Goal: Information Seeking & Learning: Learn about a topic

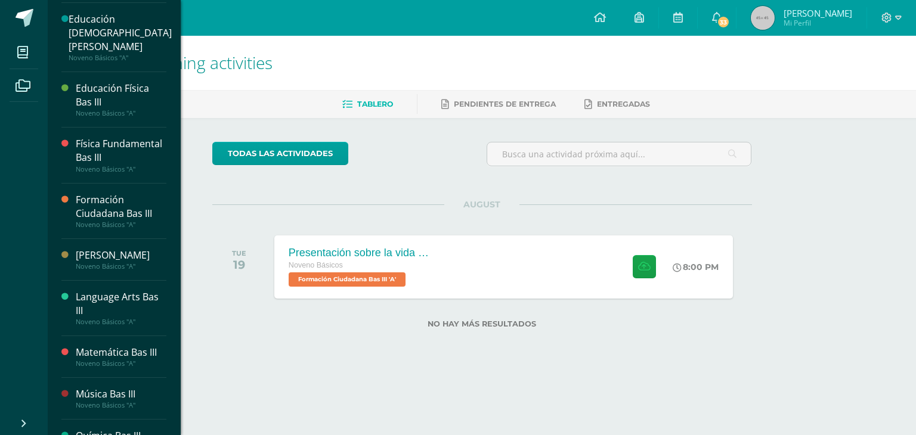
scroll to position [255, 0]
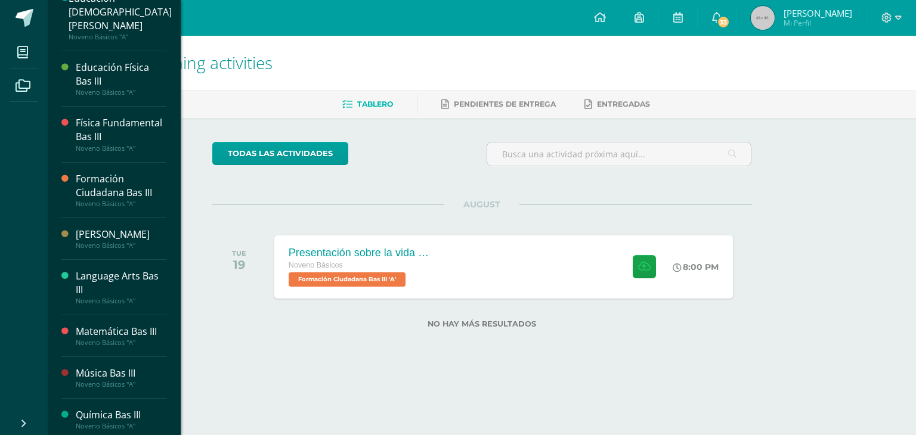
click at [114, 293] on div "Language Arts Bas III" at bounding box center [121, 283] width 91 height 27
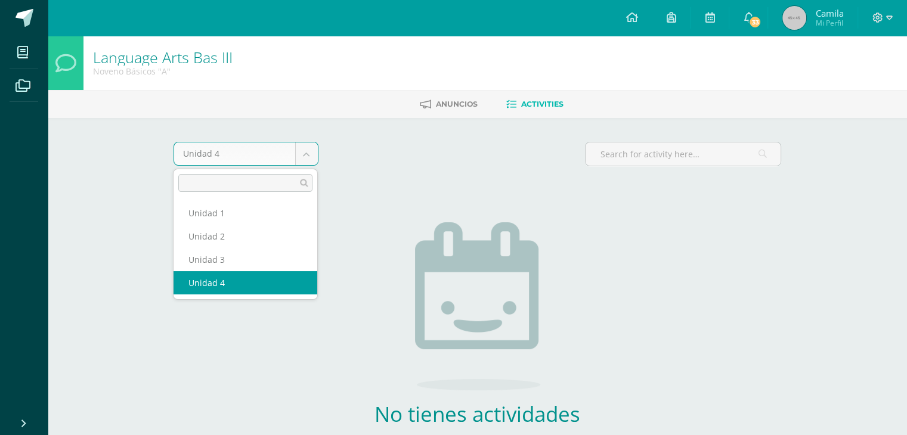
click at [310, 151] on body "My courses Archivos Cerrar panel Artes Plásticas Bas III Noveno Básicos "A" Bio…" at bounding box center [453, 256] width 907 height 513
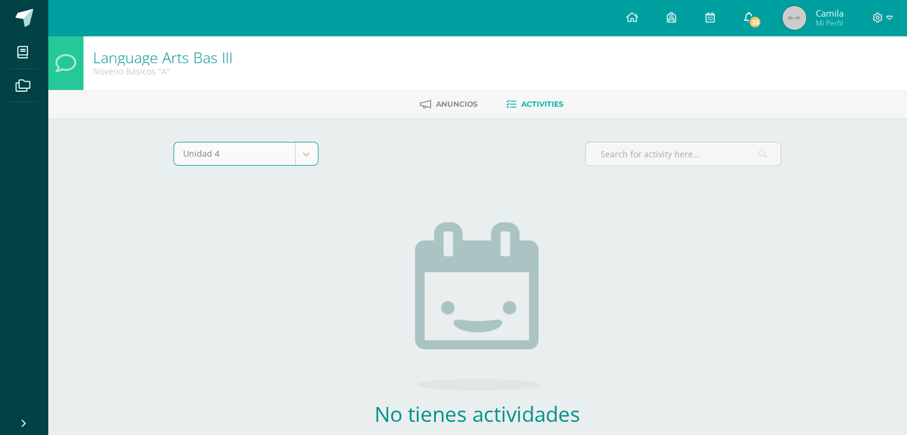
click at [753, 26] on span "33" at bounding box center [755, 22] width 13 height 13
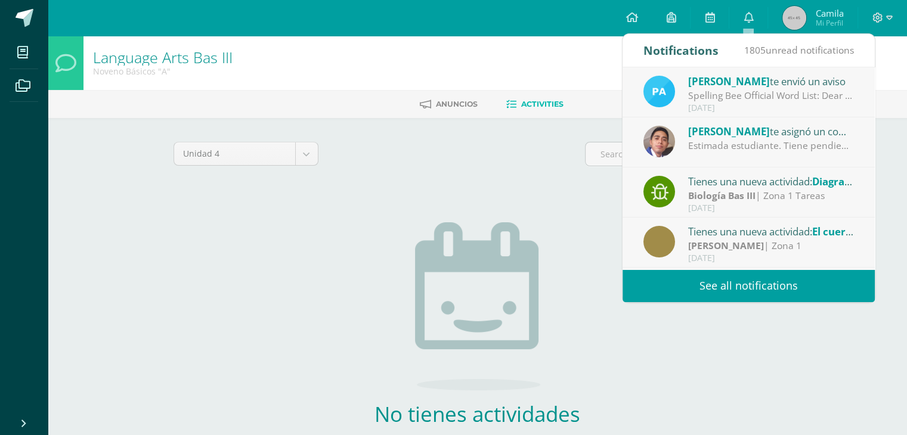
click at [735, 97] on div "Spelling Bee Official Word List: Dear Students, Attached you will find the offi…" at bounding box center [771, 96] width 166 height 14
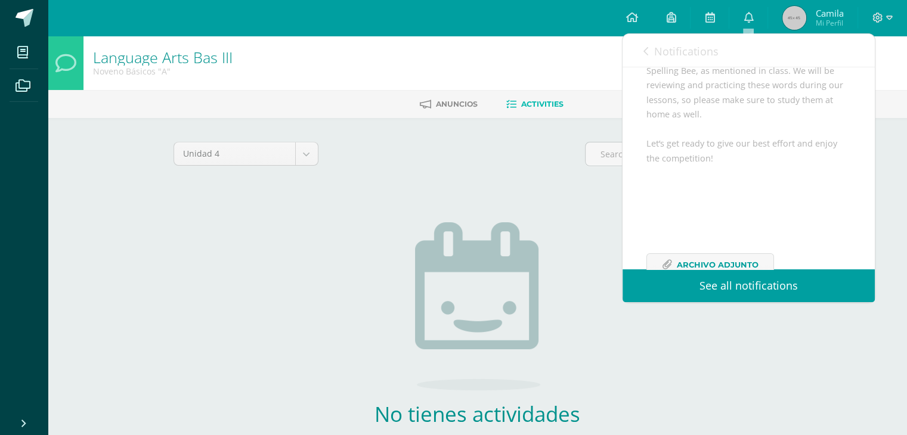
scroll to position [217, 0]
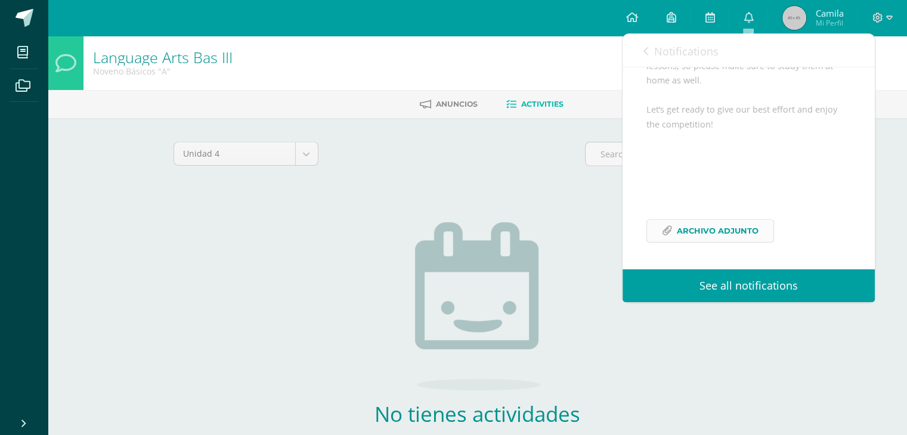
click at [707, 225] on span "Archivo Adjunto" at bounding box center [718, 231] width 82 height 22
